Goal: Transaction & Acquisition: Purchase product/service

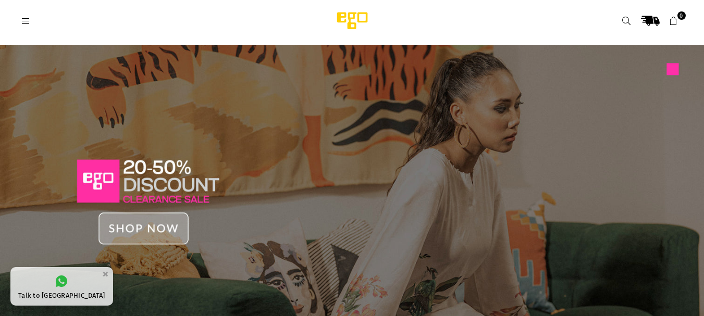
click at [153, 207] on img at bounding box center [352, 195] width 704 height 301
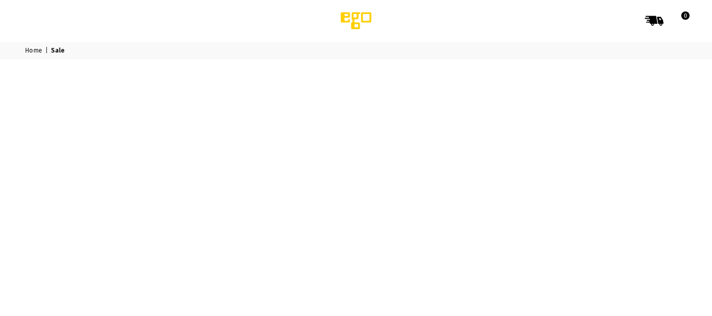
select select "******"
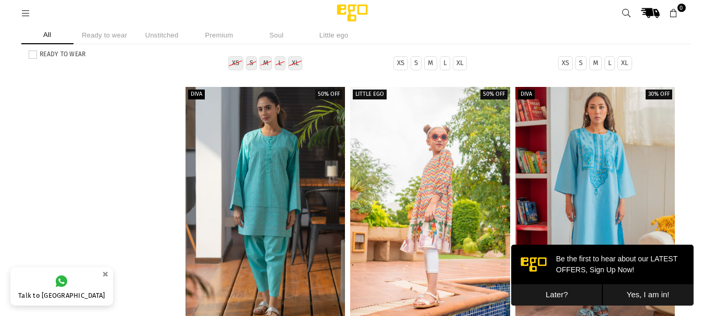
scroll to position [700, 0]
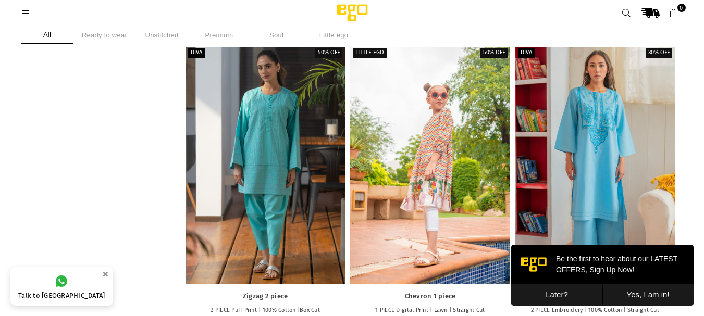
click at [544, 297] on button "Later?" at bounding box center [556, 295] width 91 height 21
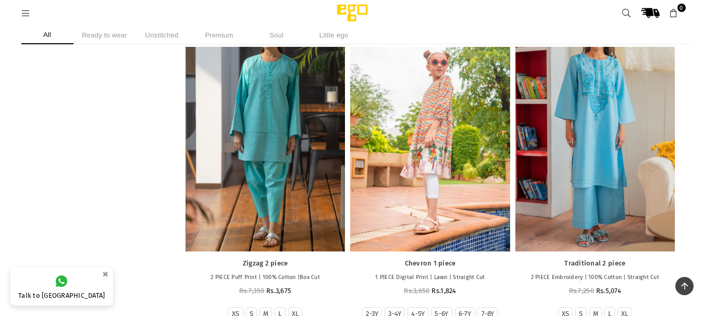
scroll to position [742, 0]
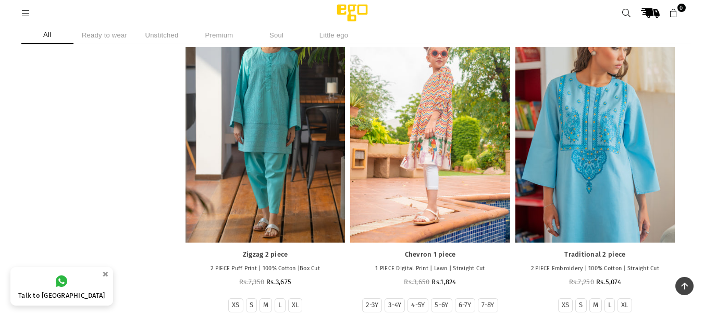
click at [590, 198] on div at bounding box center [596, 123] width 160 height 239
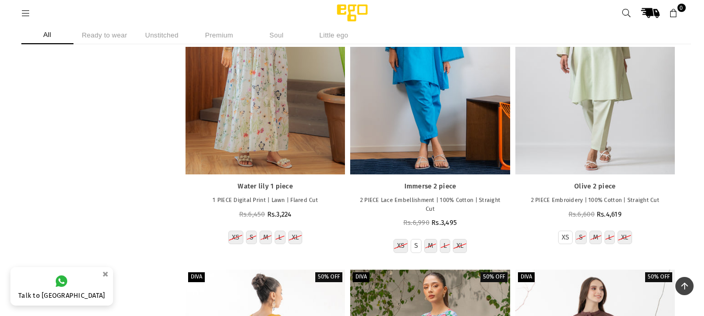
scroll to position [20144, 0]
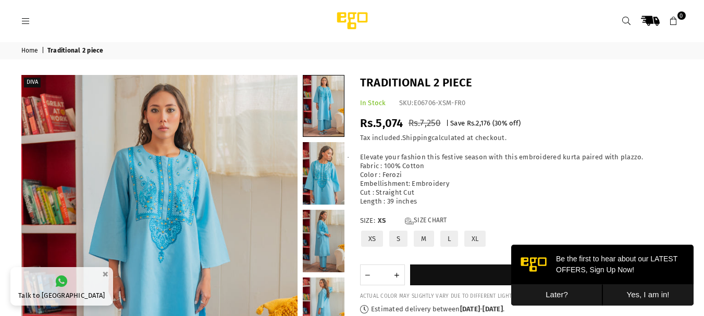
scroll to position [303, 0]
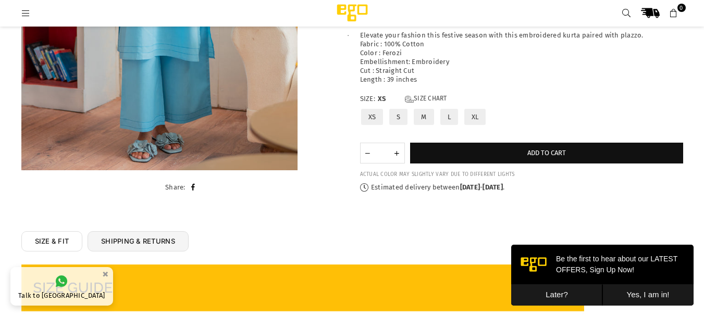
click at [449, 97] on label "Size: XS Size Chart" at bounding box center [521, 99] width 323 height 9
click at [445, 97] on link "Size Chart" at bounding box center [426, 99] width 42 height 9
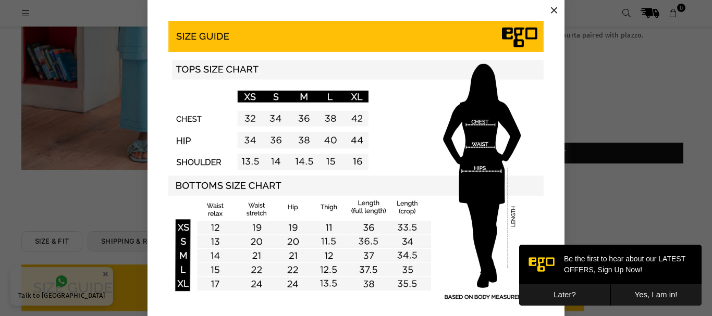
click at [552, 14] on button "×" at bounding box center [554, 11] width 16 height 16
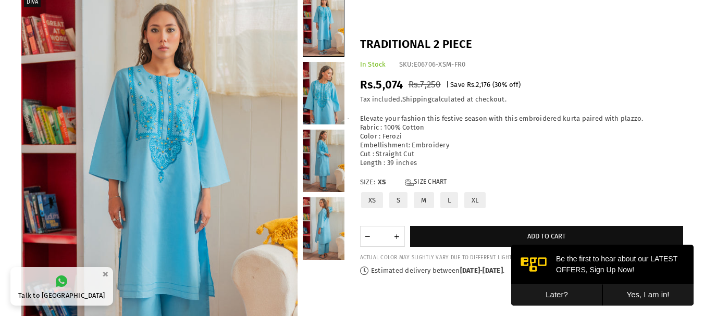
scroll to position [74, 0]
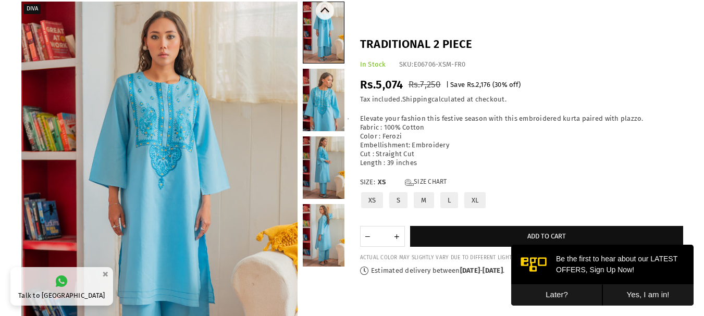
click at [330, 92] on link at bounding box center [324, 100] width 42 height 63
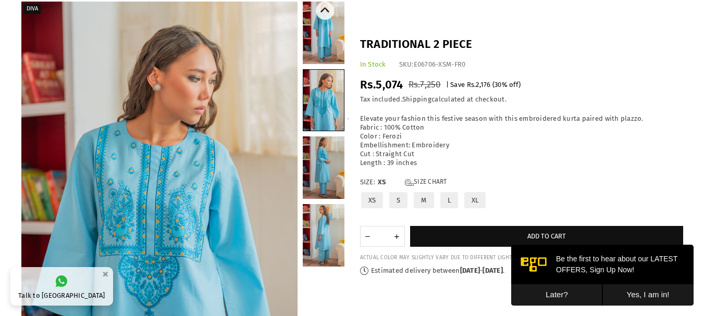
click at [319, 156] on link at bounding box center [324, 168] width 42 height 63
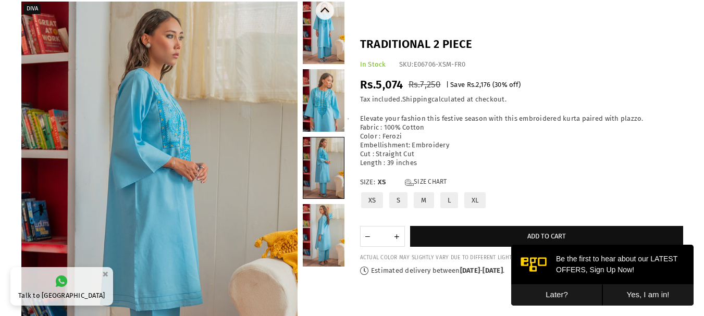
click at [324, 202] on div at bounding box center [324, 209] width 42 height 415
click at [322, 223] on link at bounding box center [324, 235] width 42 height 63
